Goal: Transaction & Acquisition: Obtain resource

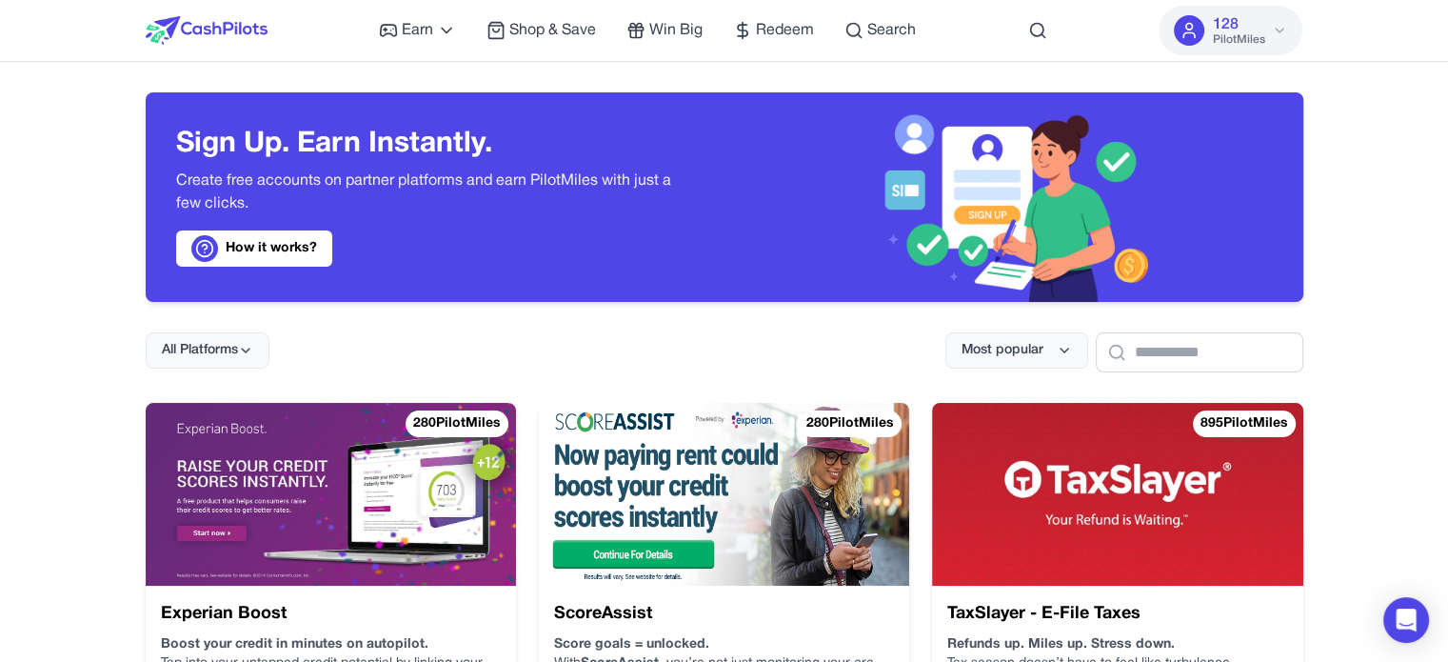
drag, startPoint x: 53, startPoint y: 241, endPoint x: 104, endPoint y: 222, distance: 53.9
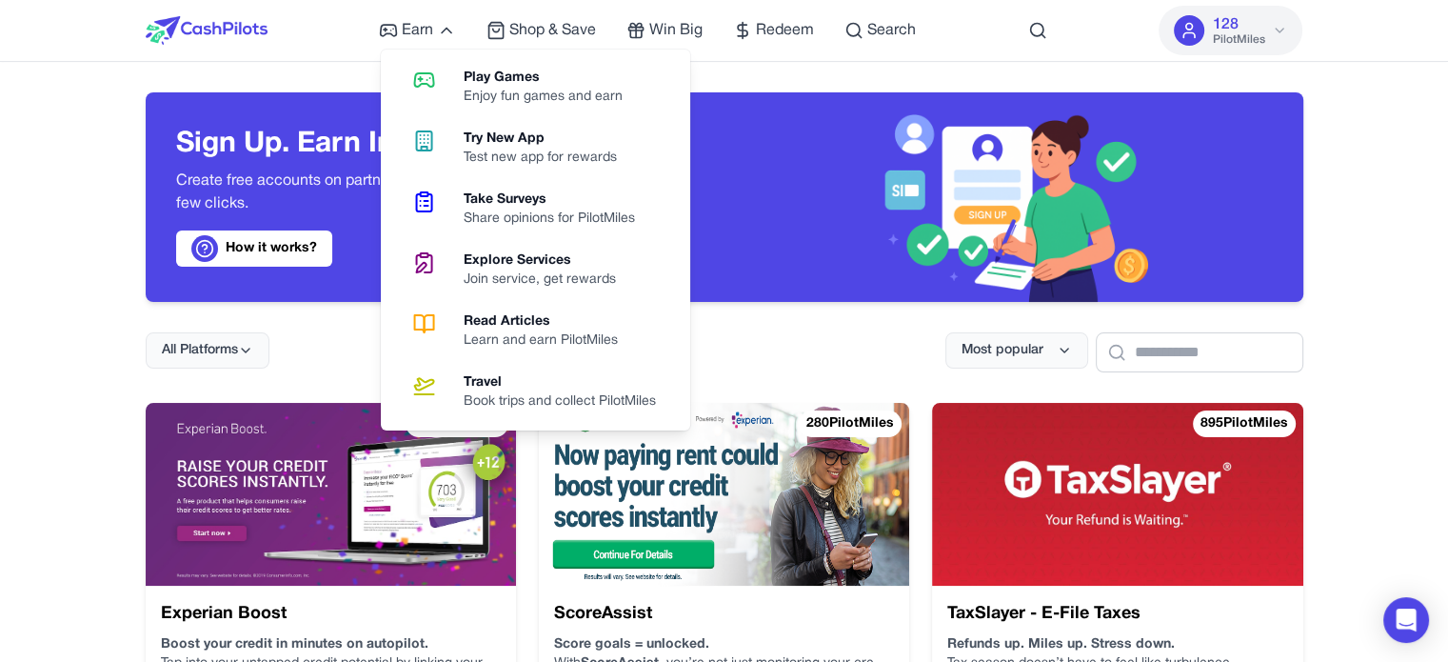
click at [549, 84] on div "Play Games" at bounding box center [551, 78] width 174 height 19
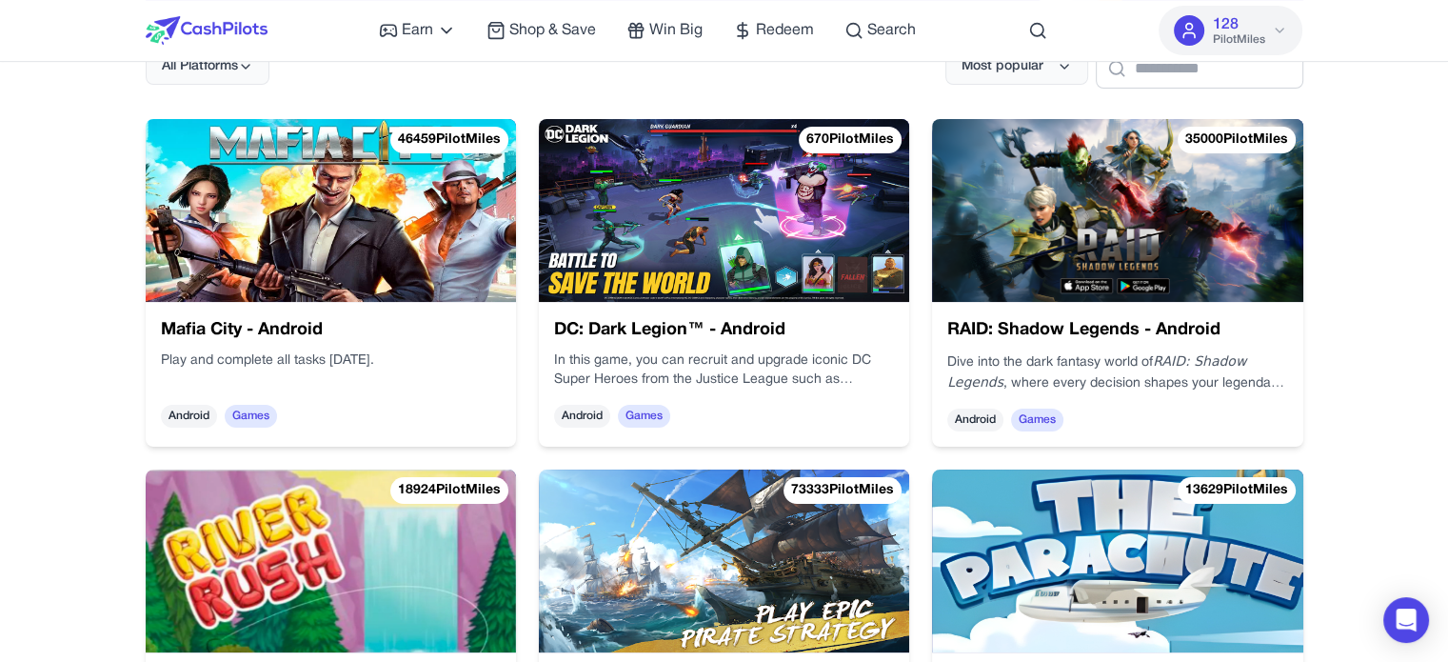
scroll to position [286, 0]
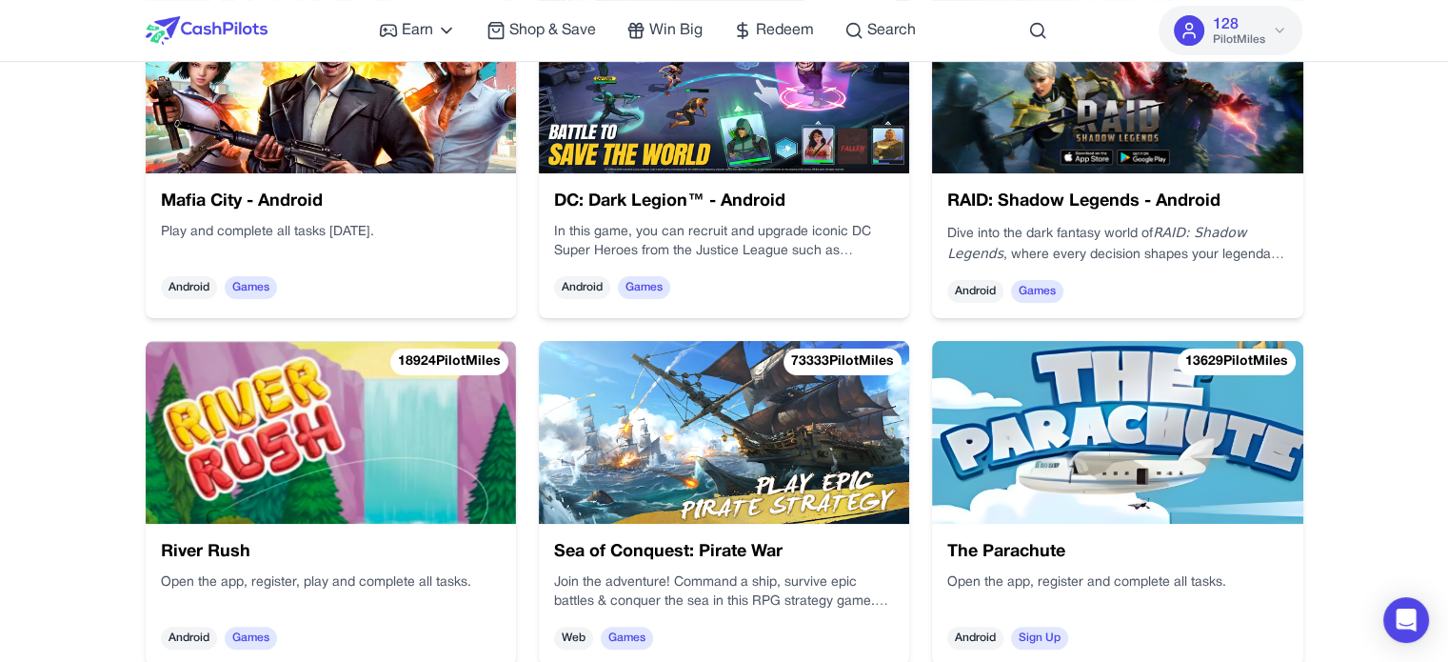
scroll to position [381, 0]
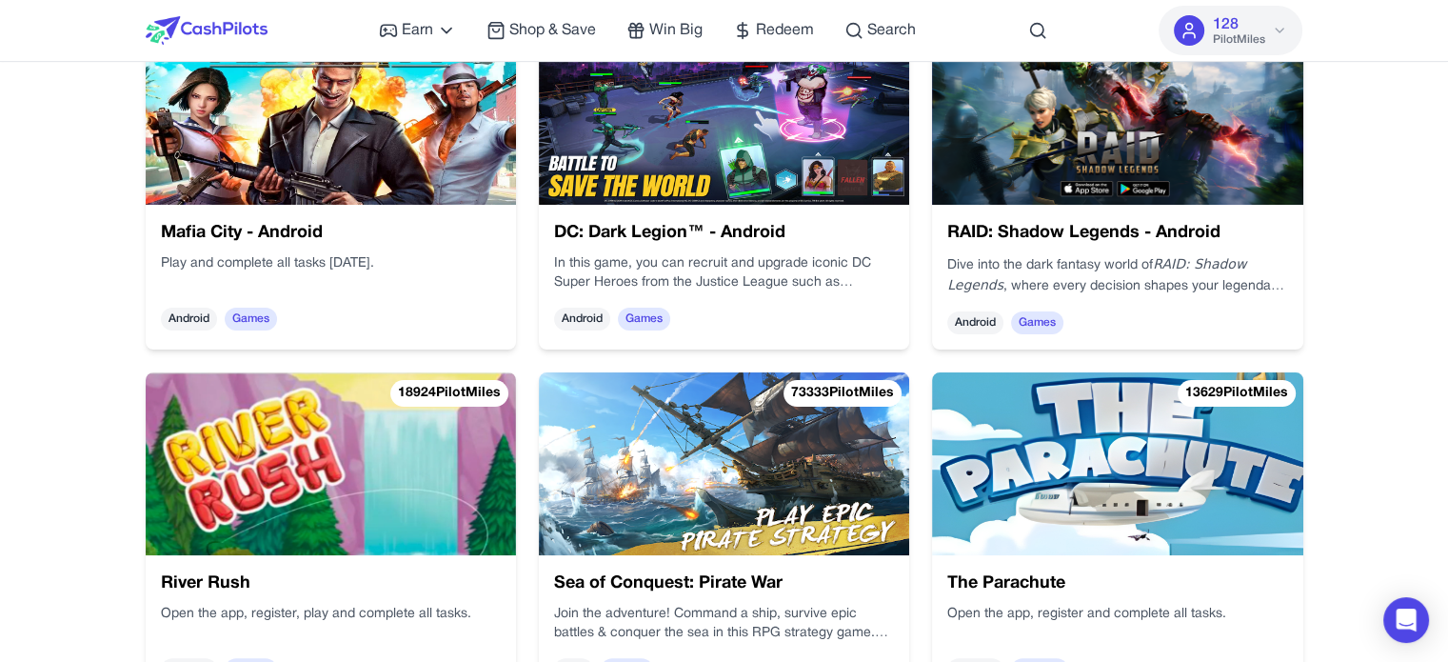
click at [674, 441] on img at bounding box center [724, 463] width 370 height 183
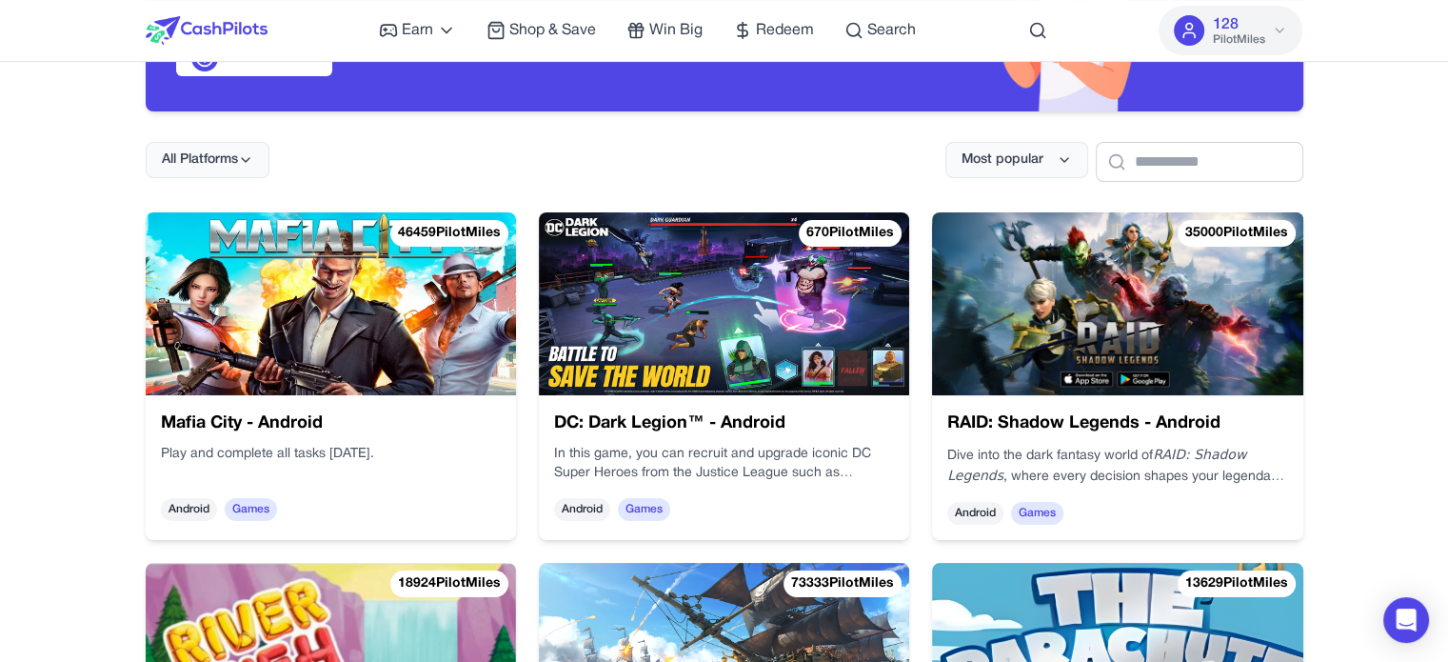
scroll to position [190, 0]
click at [392, 315] on img at bounding box center [331, 303] width 370 height 183
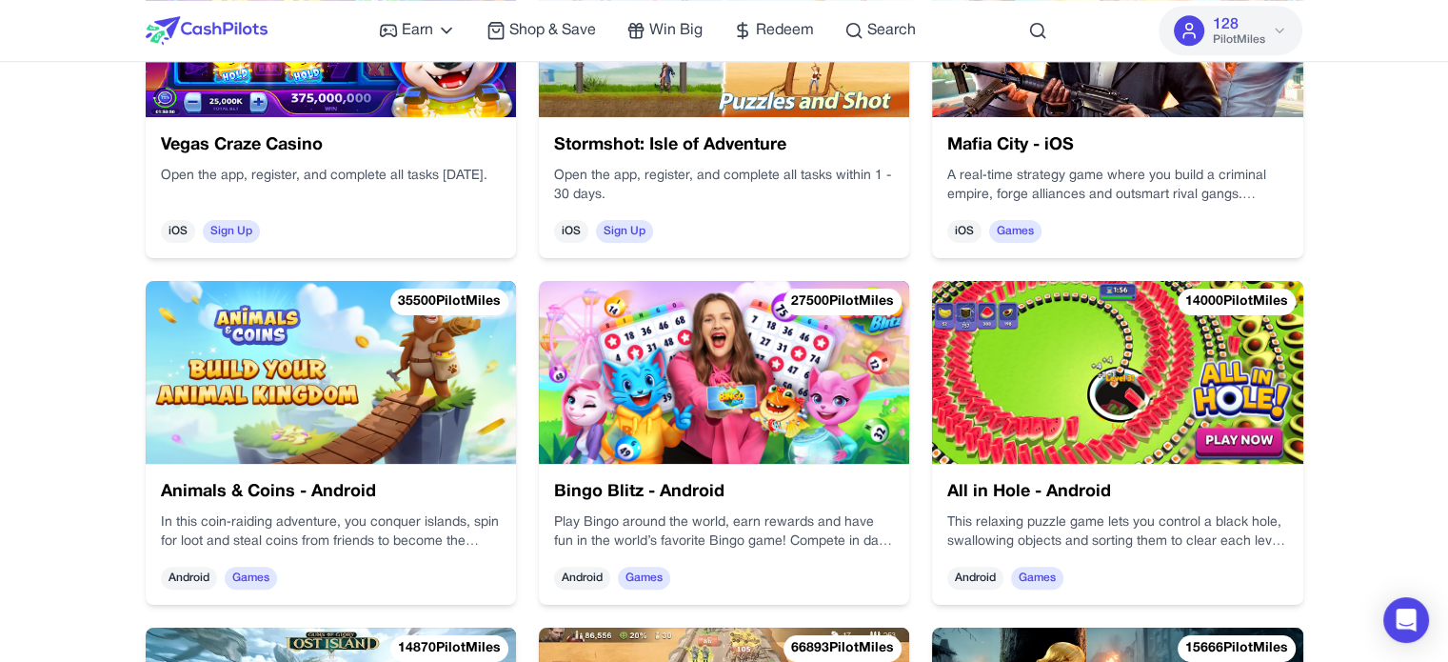
scroll to position [1547, 0]
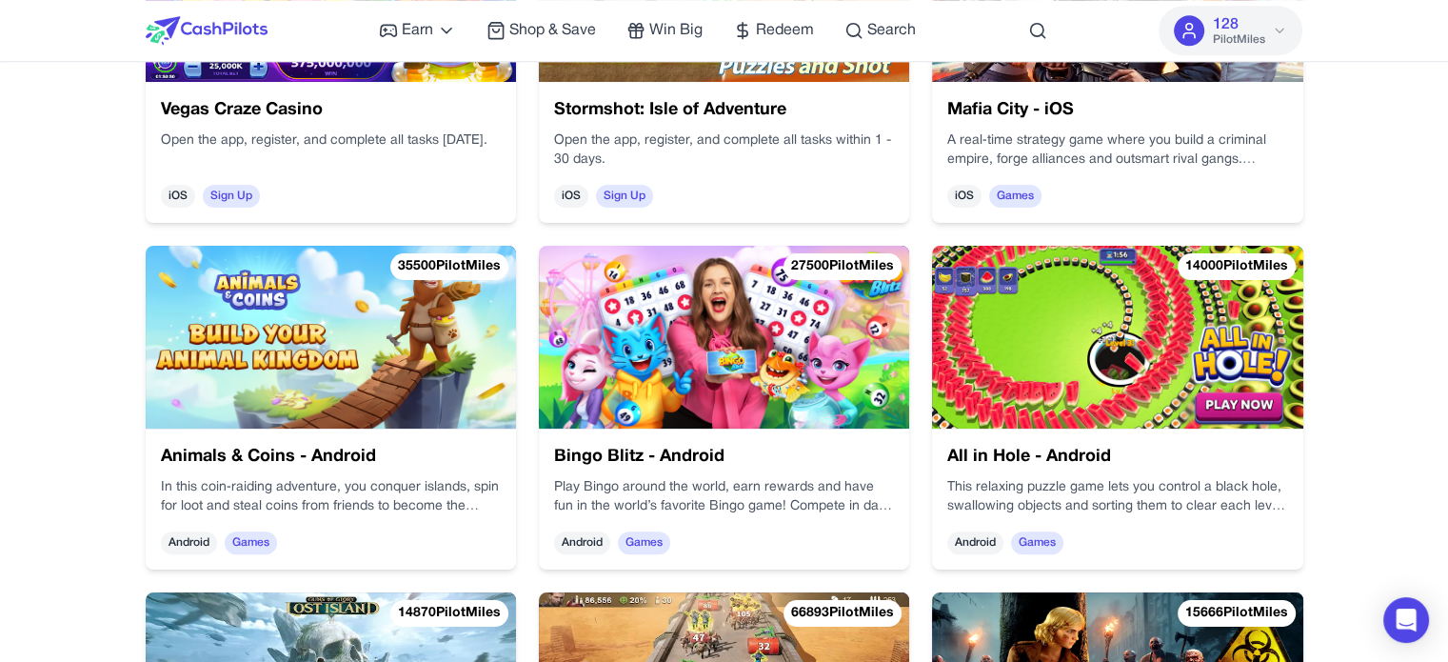
click at [712, 377] on img at bounding box center [724, 337] width 370 height 183
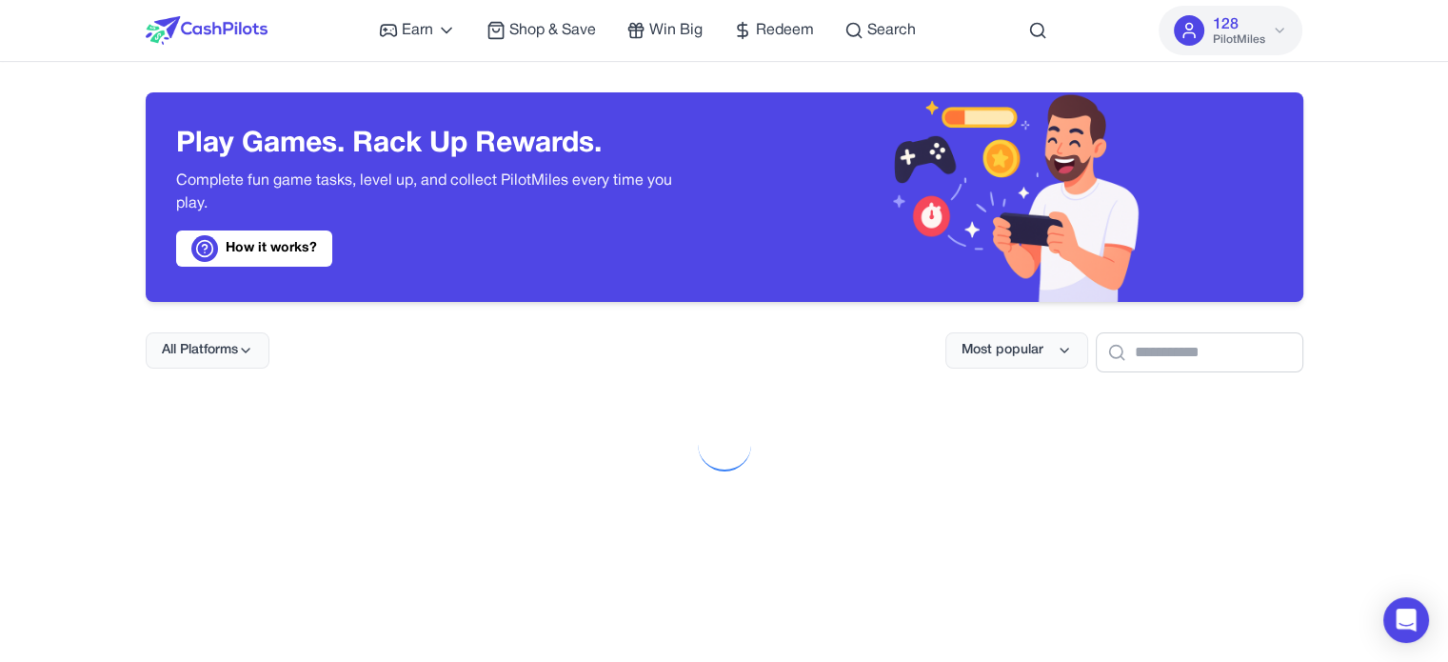
scroll to position [998, 0]
